Goal: Book appointment/travel/reservation

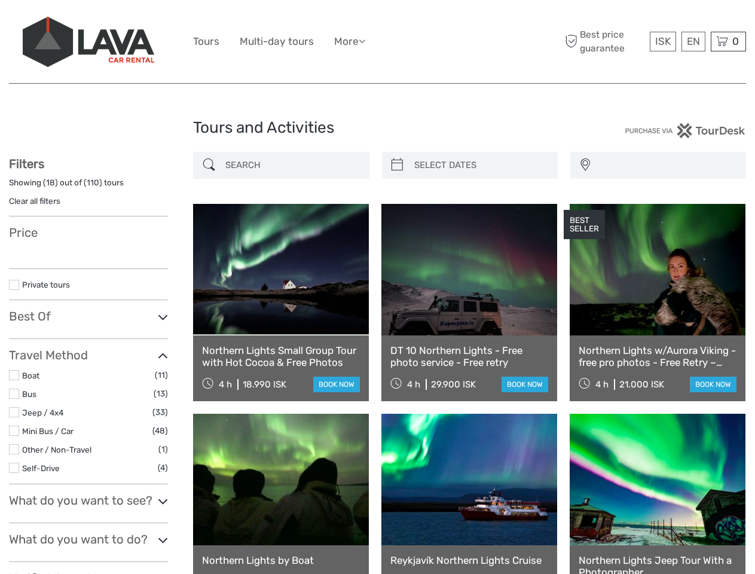
select select
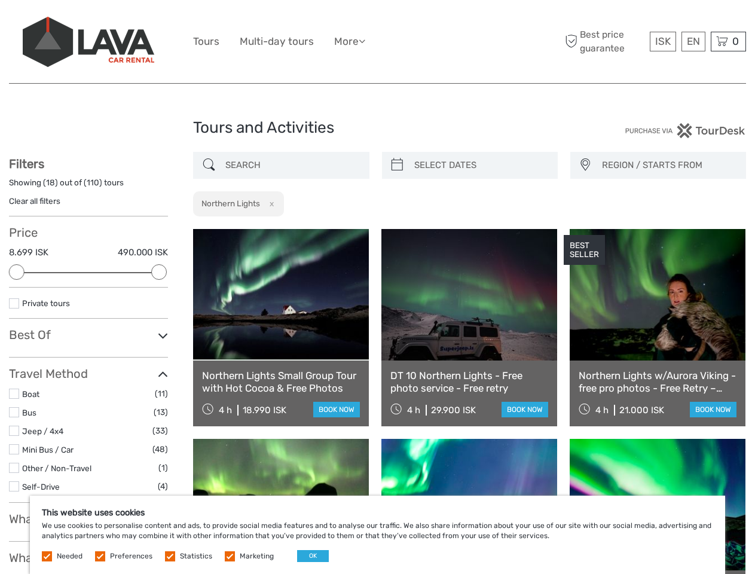
click at [377, 42] on ul "Tours Multi-day tours More Food & drink Travel Articles Back to [GEOGRAPHIC_DAT…" at bounding box center [288, 41] width 190 height 17
click at [351, 41] on link "More" at bounding box center [349, 41] width 31 height 17
click at [365, 41] on icon at bounding box center [361, 41] width 7 height 10
click at [662, 41] on span "ISK" at bounding box center [663, 41] width 16 height 12
click at [692, 41] on div "EN English Español Deutsch" at bounding box center [693, 42] width 24 height 20
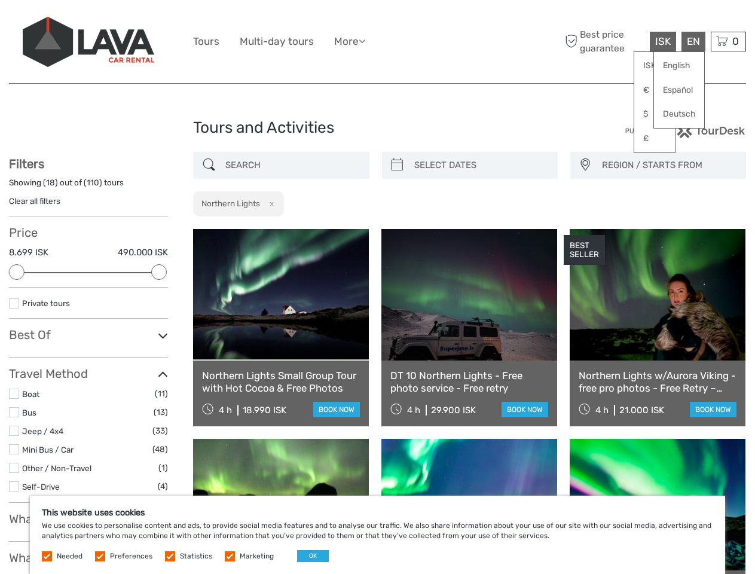
click at [728, 41] on div "0 Items Total 0 ISK Checkout The shopping cart is empty." at bounding box center [727, 42] width 35 height 20
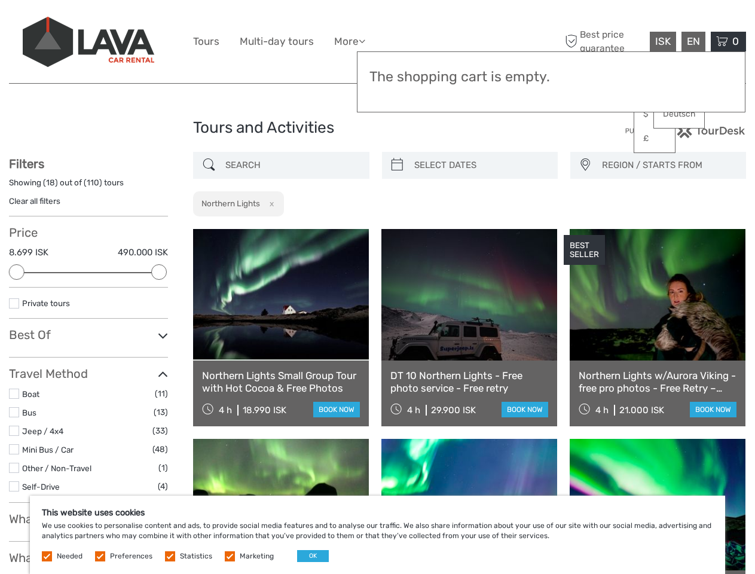
click at [17, 272] on div at bounding box center [17, 272] width 16 height 16
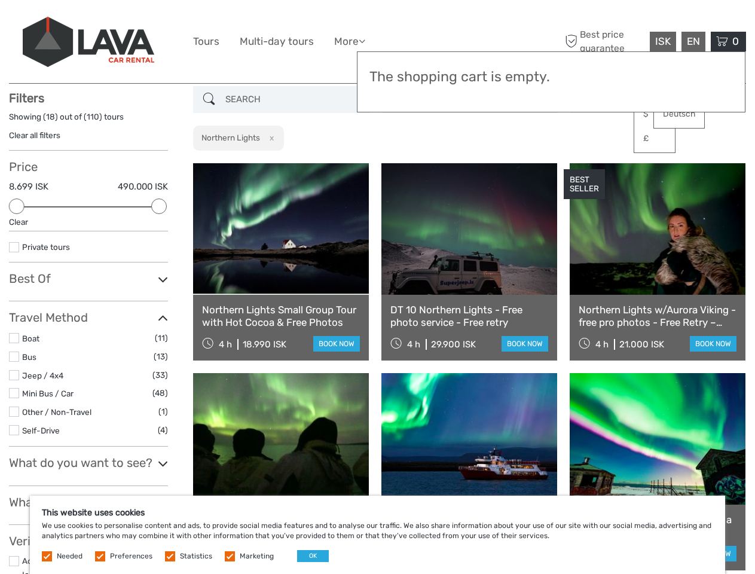
click at [397, 165] on link at bounding box center [469, 228] width 176 height 131
click at [480, 165] on link at bounding box center [469, 228] width 176 height 131
